Goal: Task Accomplishment & Management: Use online tool/utility

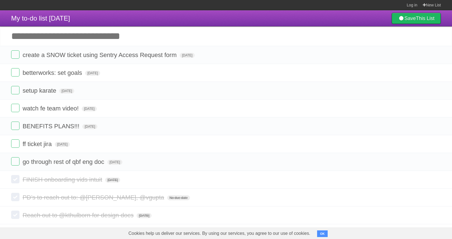
click at [303, 30] on input "Add another task" at bounding box center [226, 35] width 452 height 19
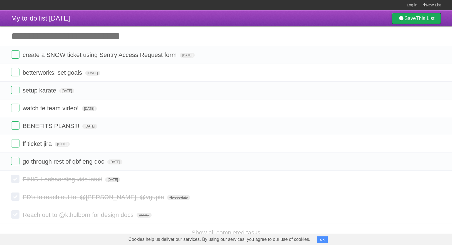
click at [433, 23] on link "Save This List" at bounding box center [416, 18] width 49 height 11
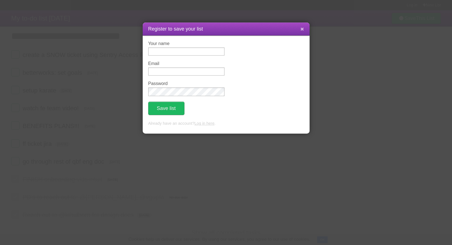
click at [300, 30] on button at bounding box center [302, 29] width 12 height 11
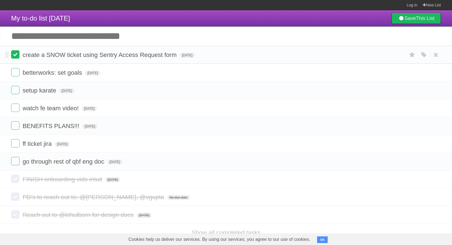
click at [13, 55] on label at bounding box center [15, 54] width 8 height 8
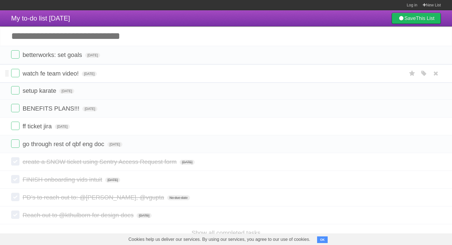
drag, startPoint x: 7, startPoint y: 92, endPoint x: 7, endPoint y: 72, distance: 19.5
click at [136, 23] on header "My to-do list [DATE] Save This List" at bounding box center [226, 18] width 452 height 16
click at [100, 55] on span "[DATE]" at bounding box center [92, 55] width 15 height 5
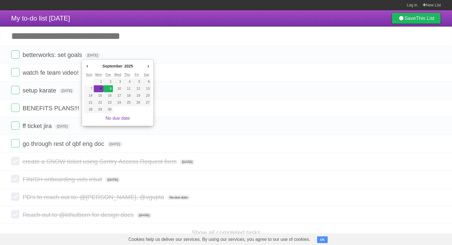
type span "[DATE]"
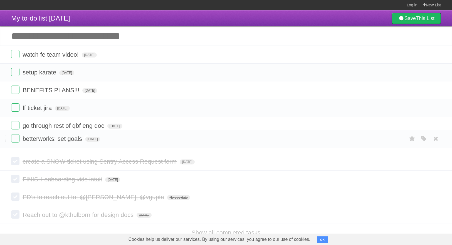
drag, startPoint x: 8, startPoint y: 56, endPoint x: 23, endPoint y: 139, distance: 84.9
